Goal: Obtain resource: Download file/media

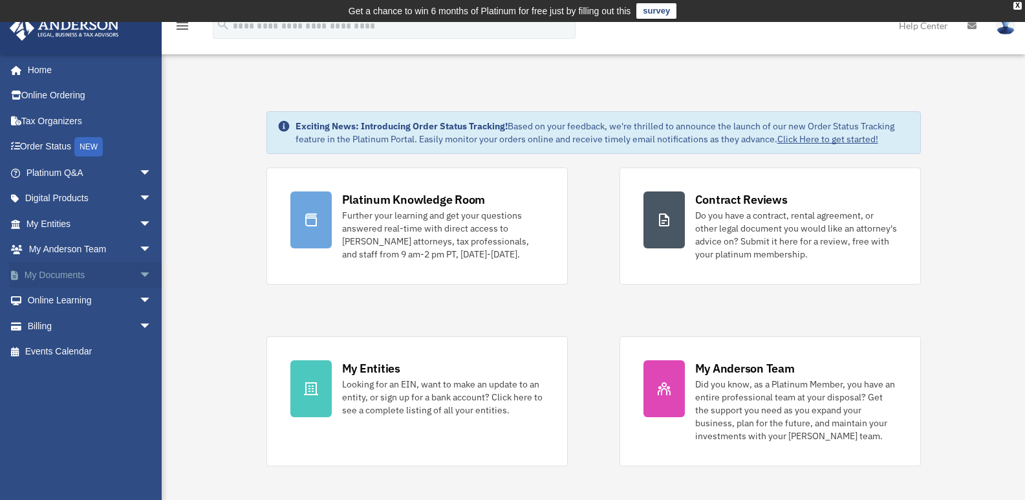
click at [139, 269] on span "arrow_drop_down" at bounding box center [152, 275] width 26 height 27
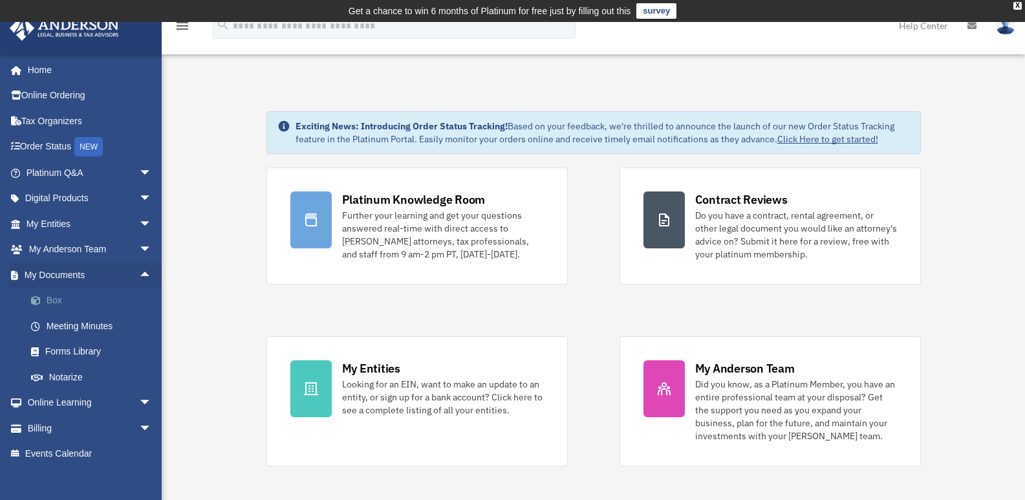
click at [46, 301] on span at bounding box center [42, 300] width 8 height 9
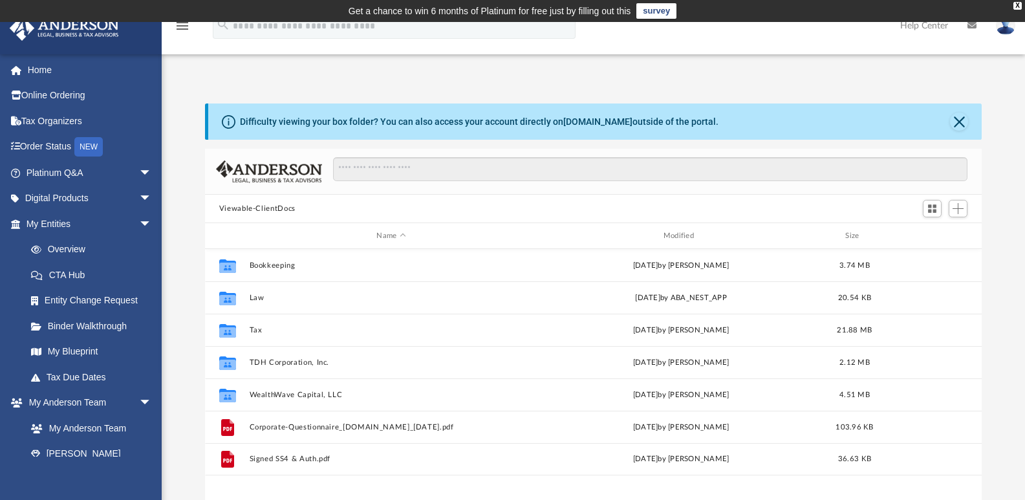
scroll to position [284, 767]
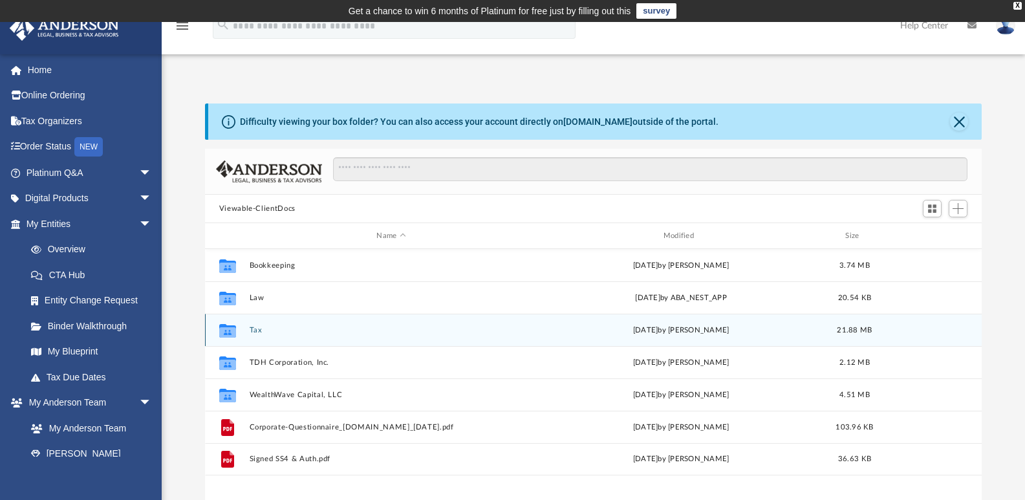
click at [255, 328] on button "Tax" at bounding box center [391, 330] width 284 height 8
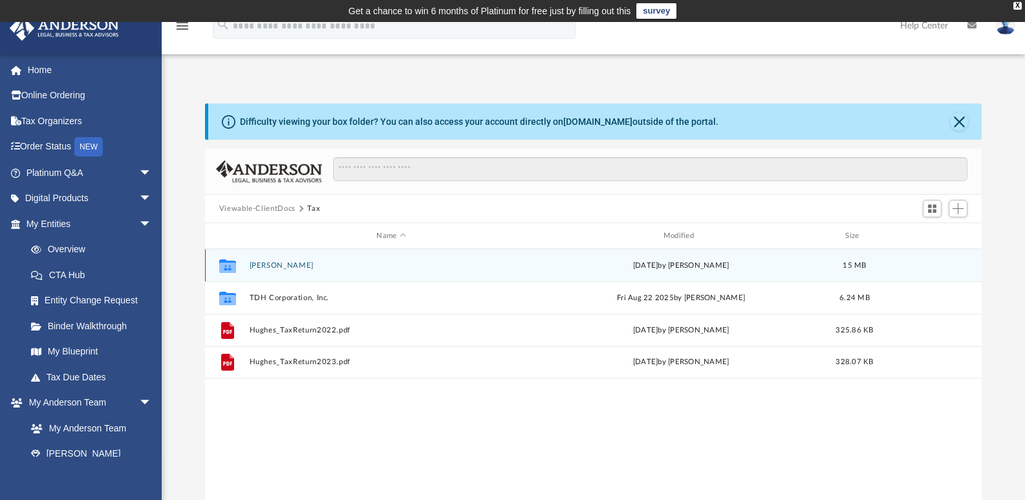
click at [276, 263] on button "Hughes, Tiesha D" at bounding box center [391, 265] width 284 height 8
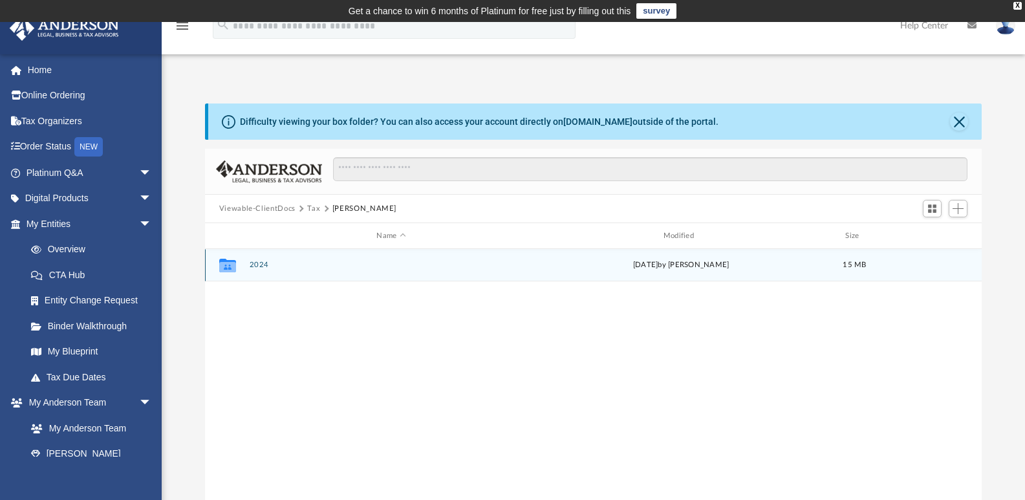
click at [257, 263] on button "2024" at bounding box center [391, 265] width 284 height 8
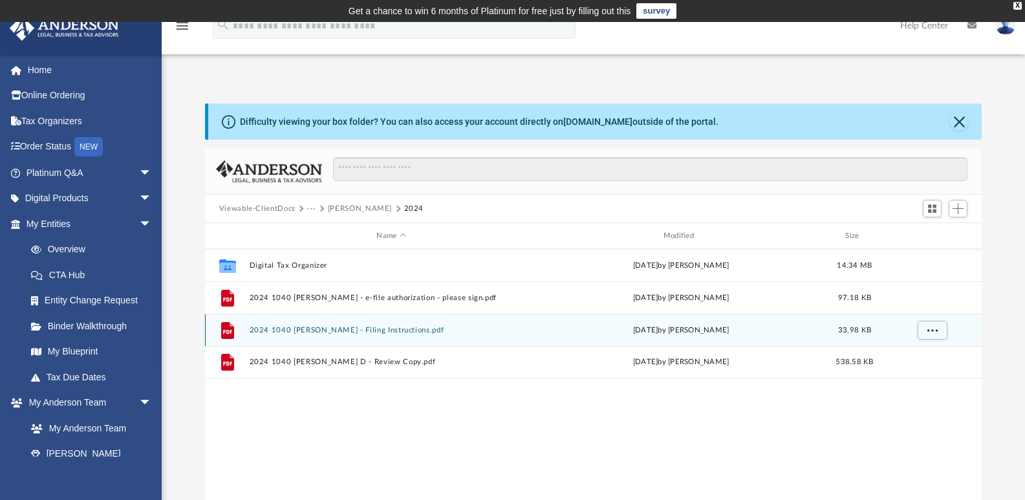
click at [323, 327] on button "2024 1040 Hughes, Tiesha D - Filing Instructions.pdf" at bounding box center [391, 330] width 284 height 8
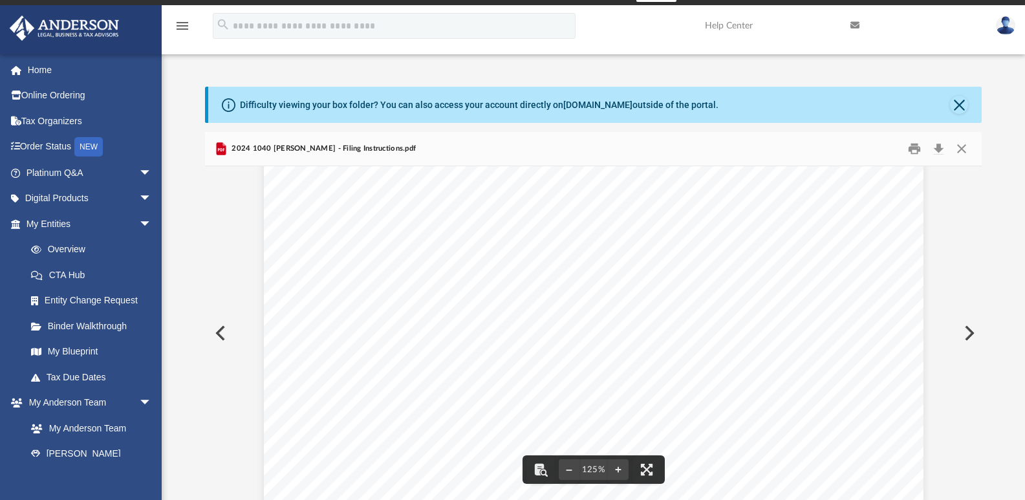
scroll to position [0, 0]
click at [912, 149] on button "Print" at bounding box center [914, 149] width 26 height 20
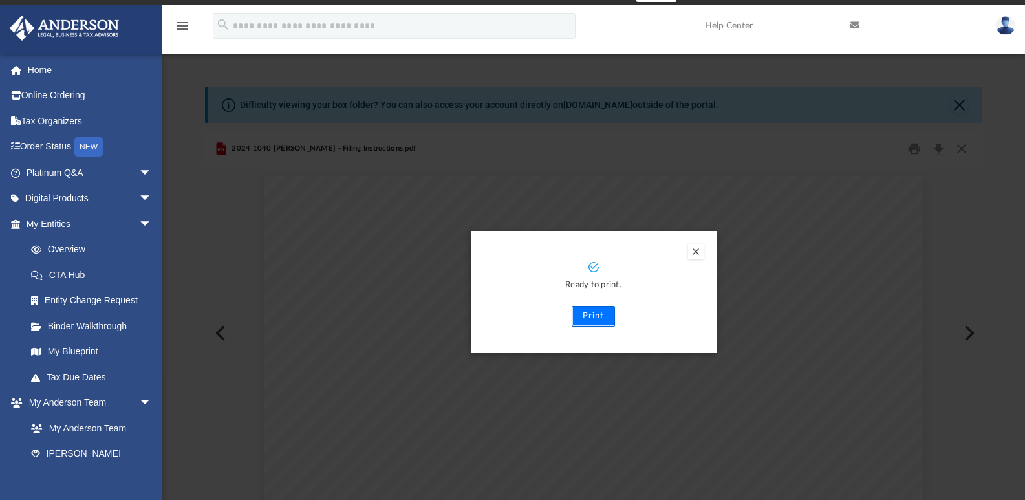
click at [595, 312] on button "Print" at bounding box center [593, 316] width 43 height 21
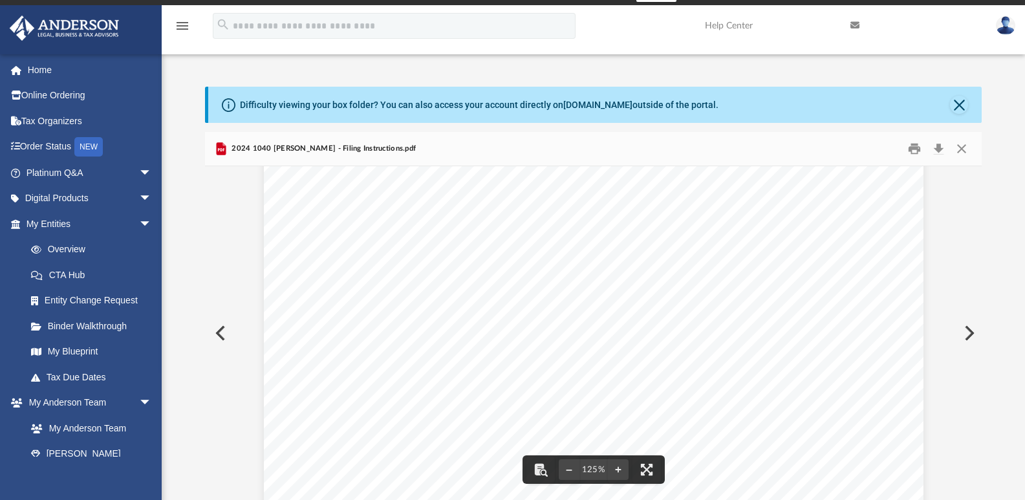
scroll to position [22, 0]
click at [963, 145] on button "Close" at bounding box center [961, 149] width 23 height 20
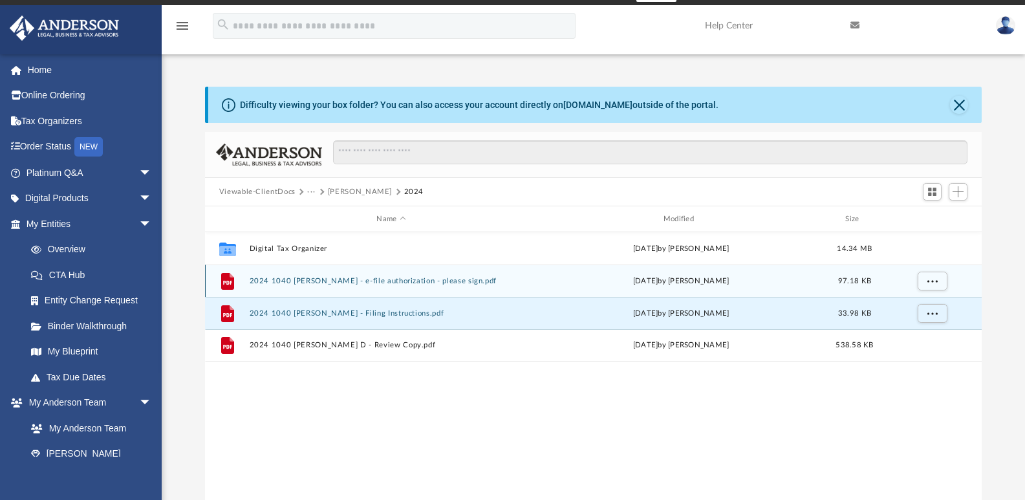
click at [353, 279] on button "2024 1040 Hughes, Tiesha D - e-file authorization - please sign.pdf" at bounding box center [391, 281] width 284 height 8
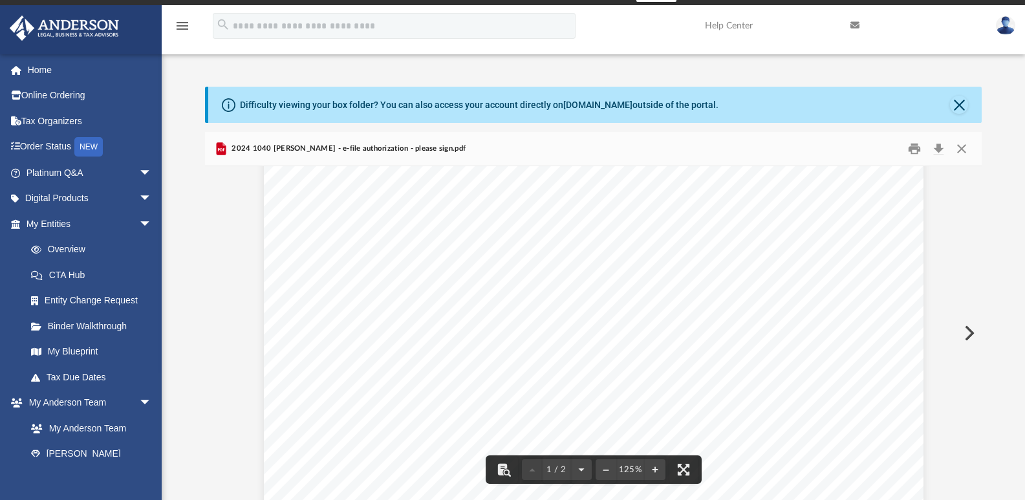
scroll to position [0, 0]
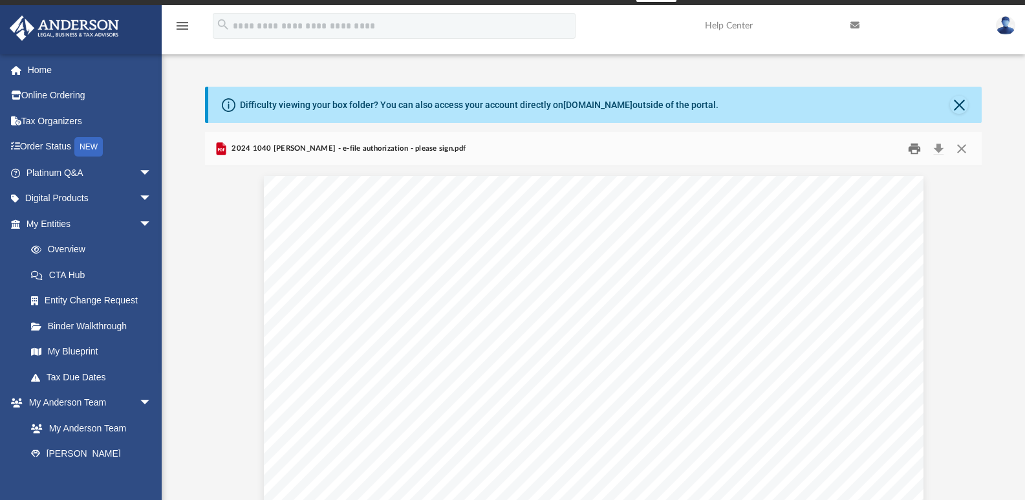
click at [913, 151] on button "Print" at bounding box center [914, 149] width 26 height 20
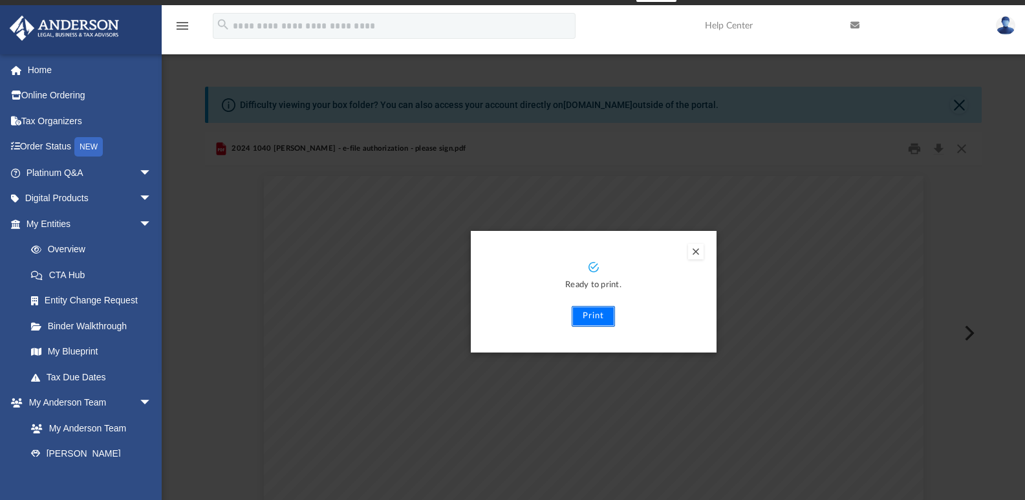
click at [597, 314] on button "Print" at bounding box center [593, 316] width 43 height 21
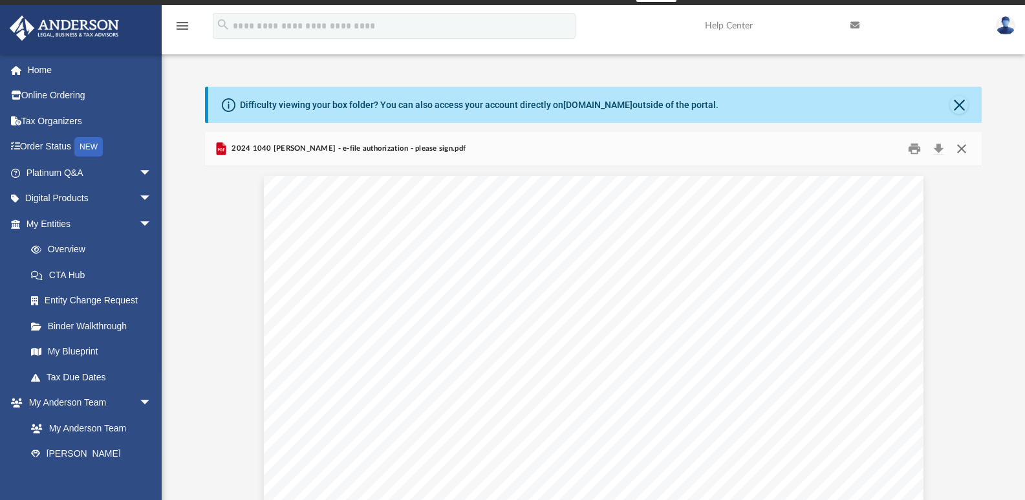
click at [963, 145] on button "Close" at bounding box center [961, 149] width 23 height 20
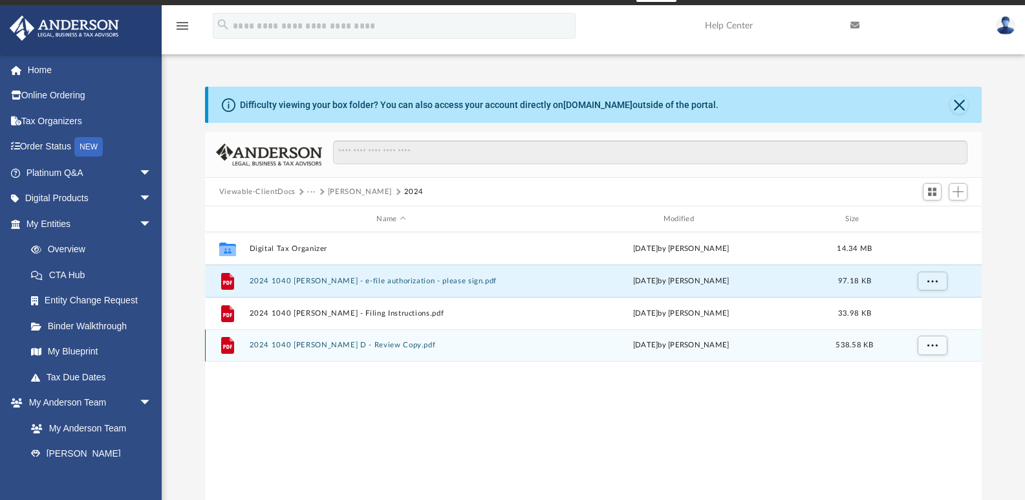
click at [343, 344] on button "2024 1040 Hughes, Tiesha D - Review Copy.pdf" at bounding box center [391, 345] width 284 height 8
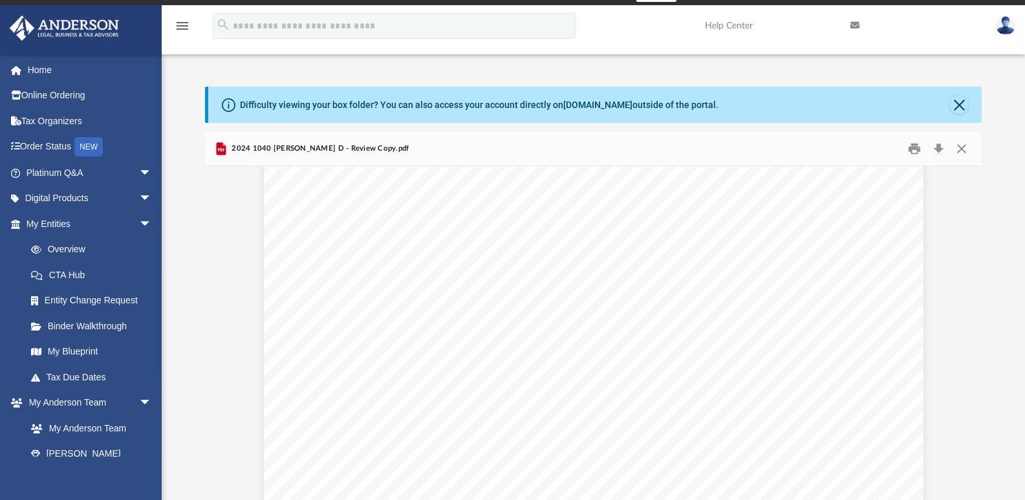
scroll to position [39439, 0]
click at [914, 148] on button "Print" at bounding box center [914, 149] width 26 height 20
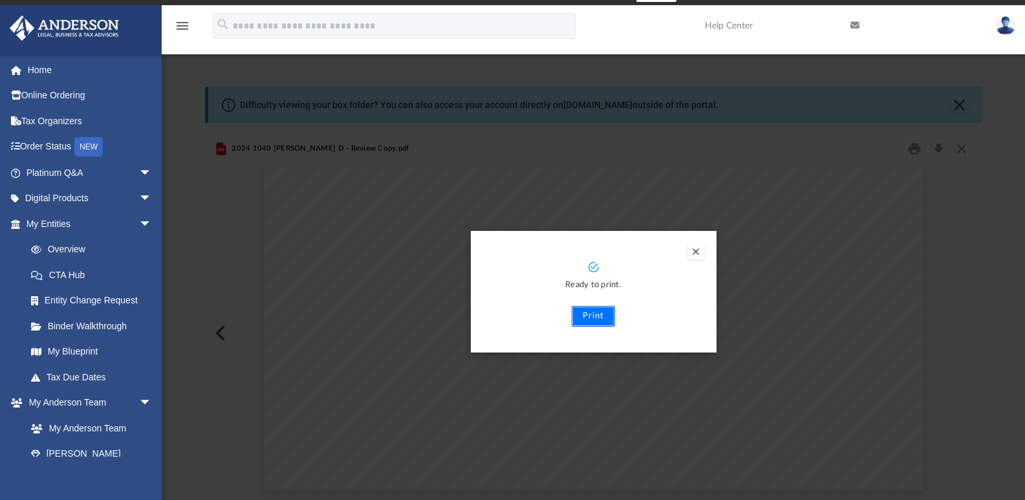
click at [598, 316] on button "Print" at bounding box center [593, 316] width 43 height 21
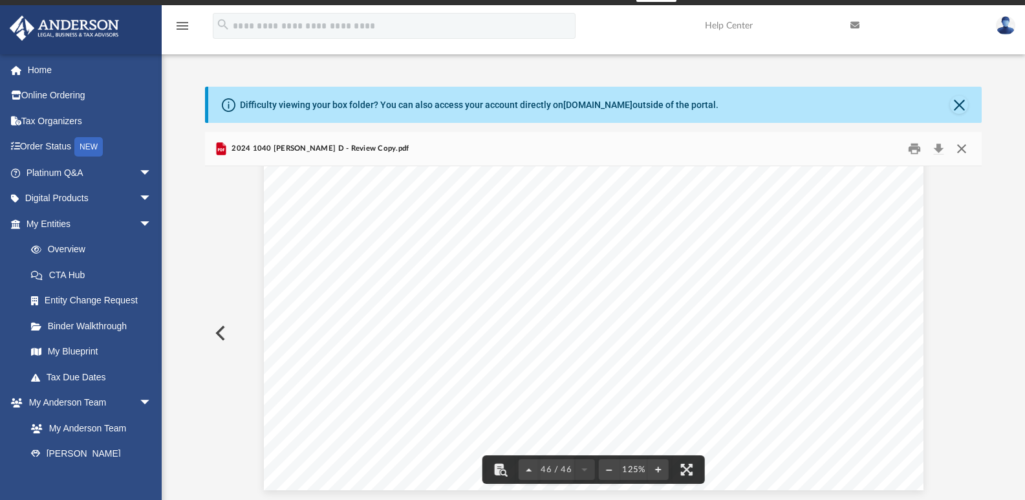
click at [963, 144] on button "Close" at bounding box center [961, 149] width 23 height 20
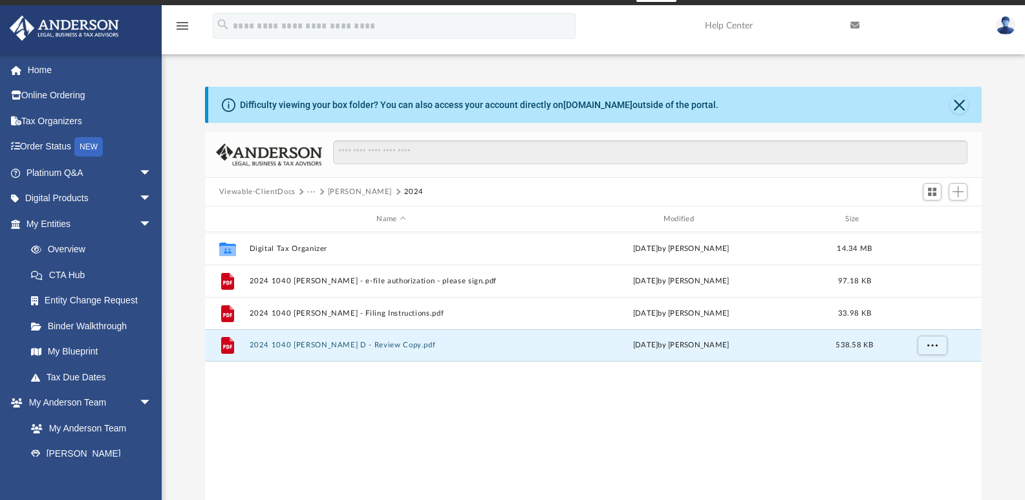
click at [369, 190] on button "Hughes, Tiesha D" at bounding box center [360, 192] width 64 height 12
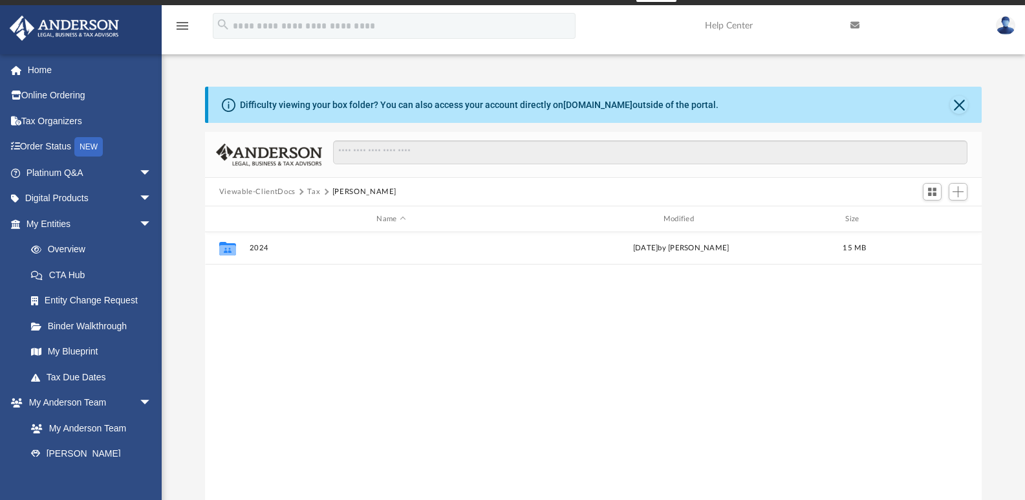
click at [310, 190] on button "Tax" at bounding box center [313, 192] width 13 height 12
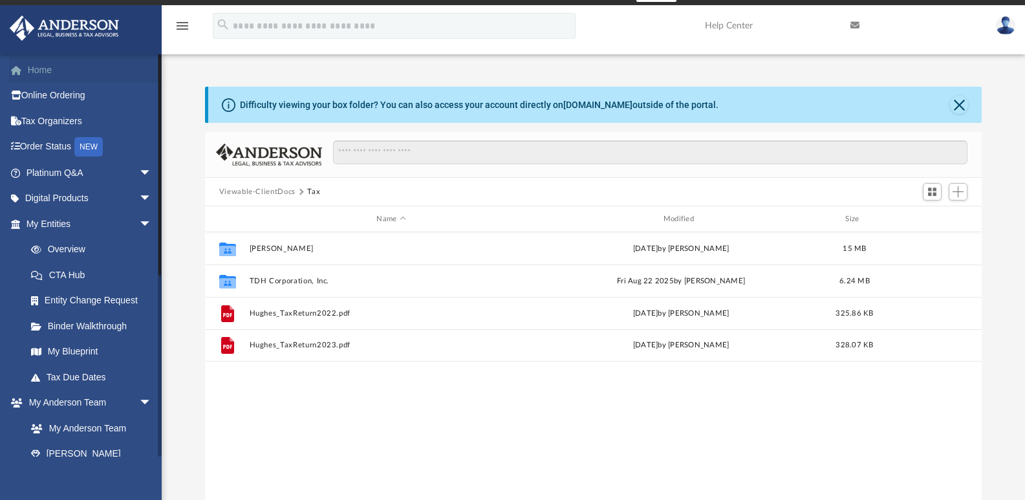
click at [32, 67] on link "Home" at bounding box center [90, 70] width 162 height 26
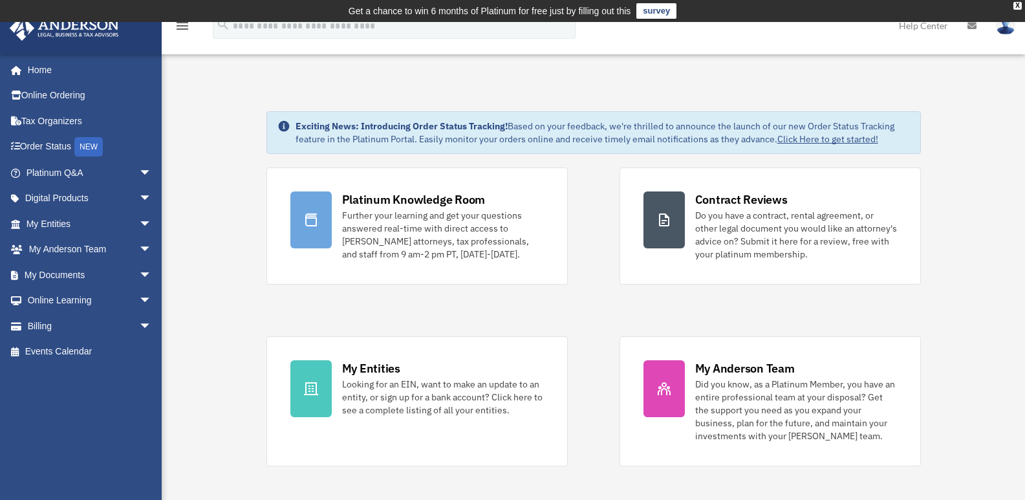
click at [1008, 26] on img at bounding box center [1005, 25] width 19 height 19
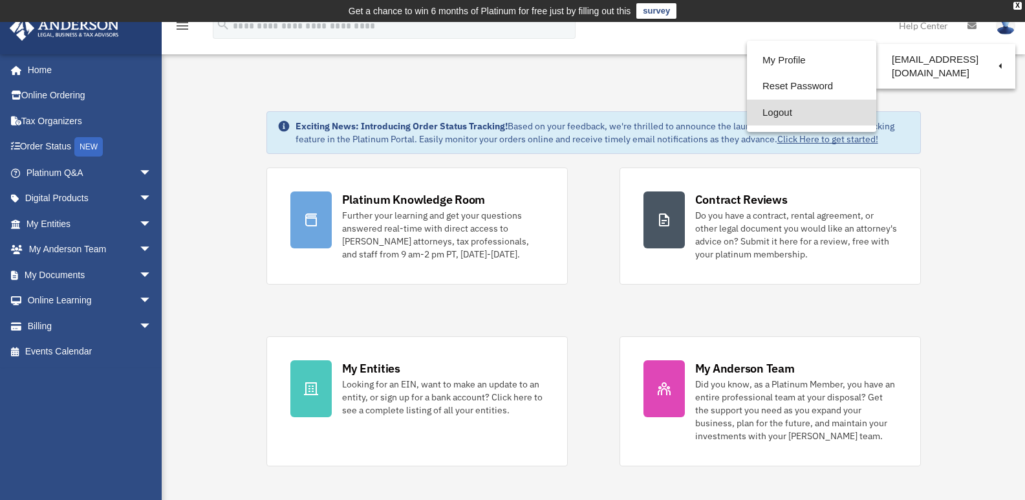
click at [747, 113] on link "Logout" at bounding box center [811, 113] width 129 height 27
